Goal: Task Accomplishment & Management: Manage account settings

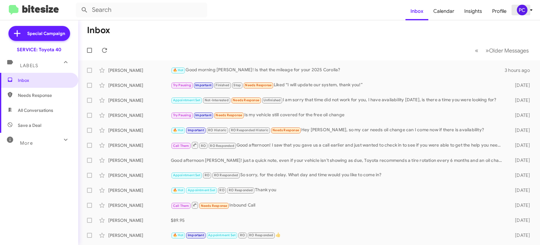
click at [291, 10] on div "PC" at bounding box center [521, 10] width 11 height 11
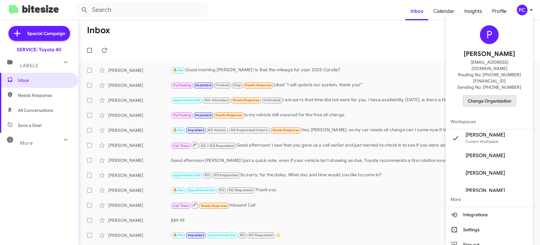
click at [291, 96] on span "Change Organization" at bounding box center [488, 101] width 43 height 11
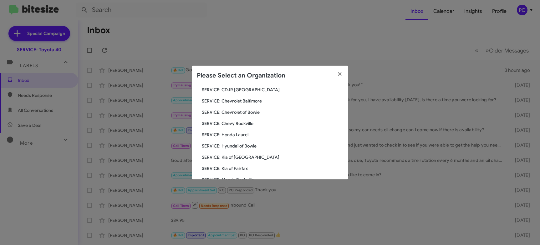
scroll to position [59, 0]
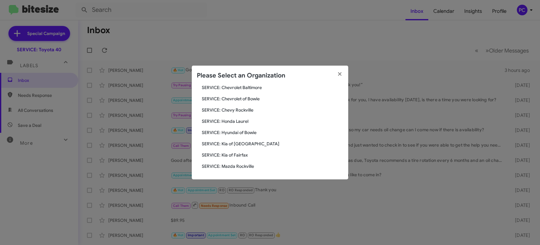
click at [239, 153] on span "SERVICE: Mazda Rockville" at bounding box center [272, 166] width 141 height 6
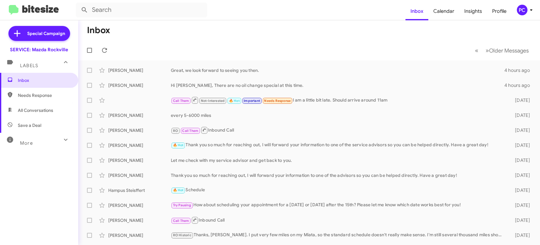
click at [49, 95] on span "Needs Response" at bounding box center [44, 95] width 53 height 6
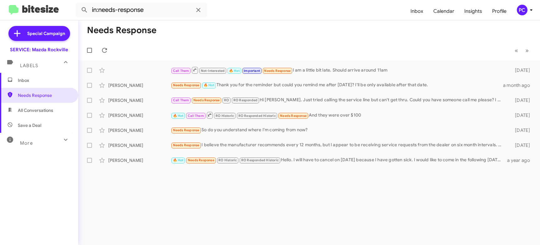
click at [45, 111] on span "All Conversations" at bounding box center [35, 110] width 35 height 6
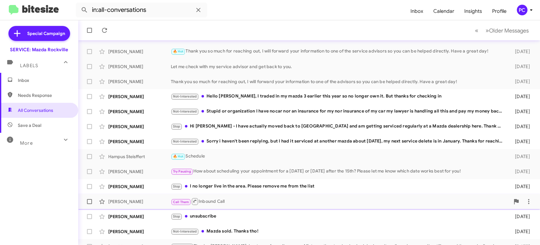
scroll to position [118, 0]
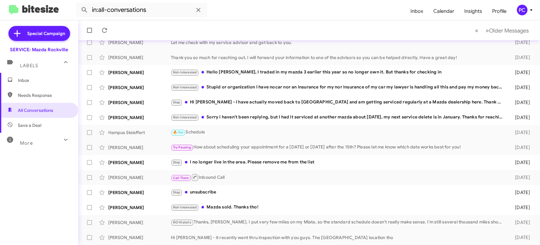
click at [40, 127] on span "Save a Deal" at bounding box center [29, 125] width 23 height 6
type input "in:not-interested"
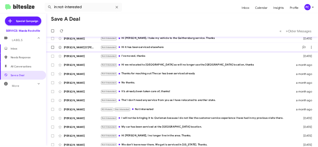
scroll to position [118, 0]
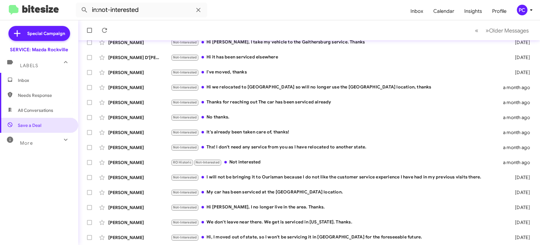
click at [33, 81] on span "Inbox" at bounding box center [44, 80] width 53 height 6
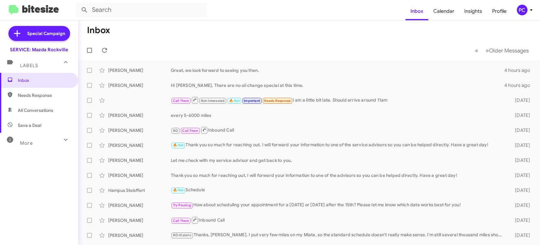
click at [522, 10] on div "PC" at bounding box center [521, 10] width 11 height 11
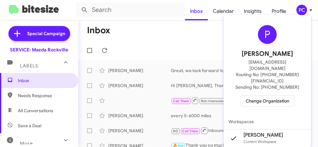
click at [141, 30] on div at bounding box center [159, 73] width 318 height 147
